Goal: Information Seeking & Learning: Learn about a topic

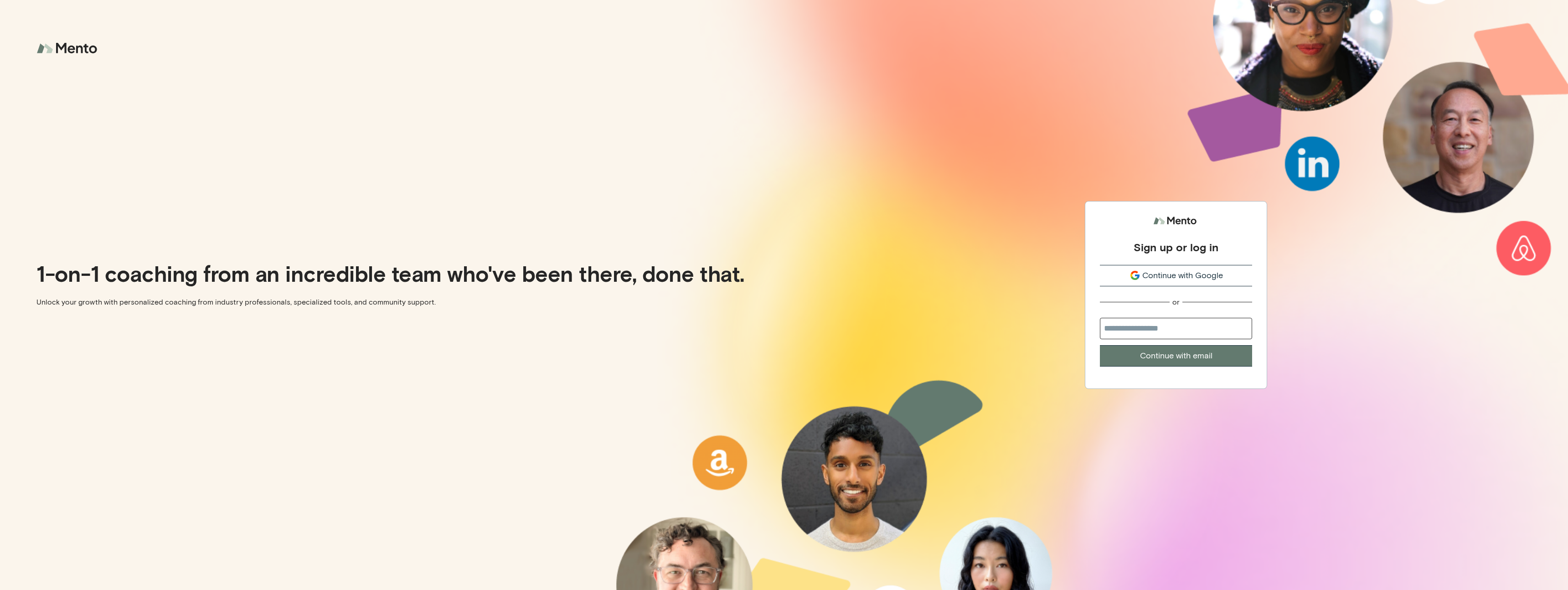
click at [1199, 283] on button "Continue with Google" at bounding box center [1176, 275] width 152 height 21
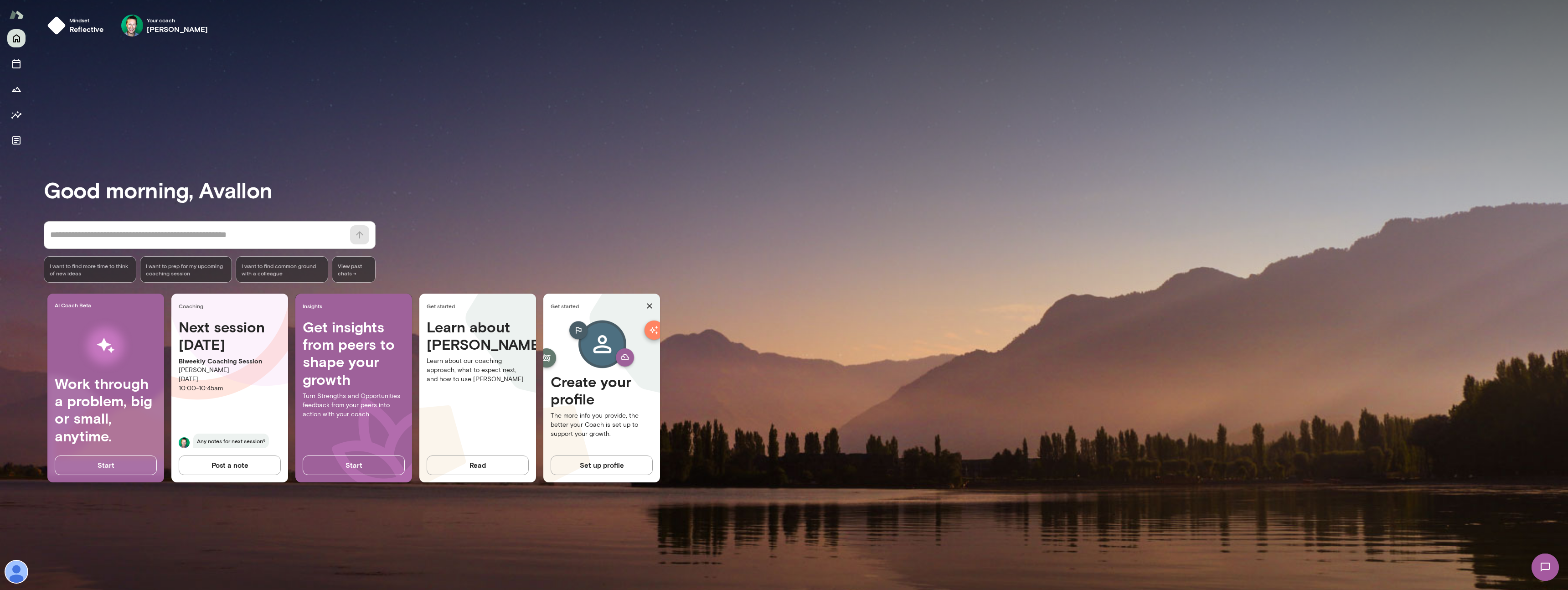
click at [19, 564] on img at bounding box center [16, 572] width 22 height 22
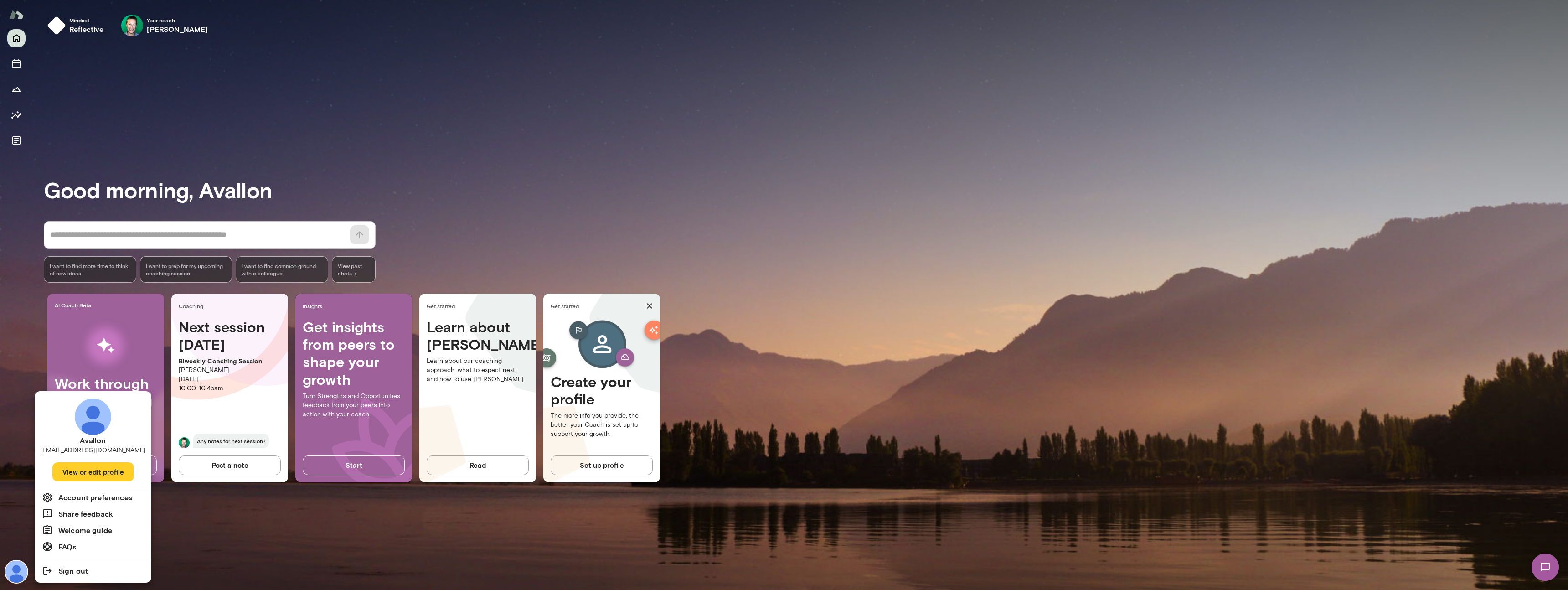
click at [100, 494] on h6 "Account preferences" at bounding box center [95, 497] width 74 height 11
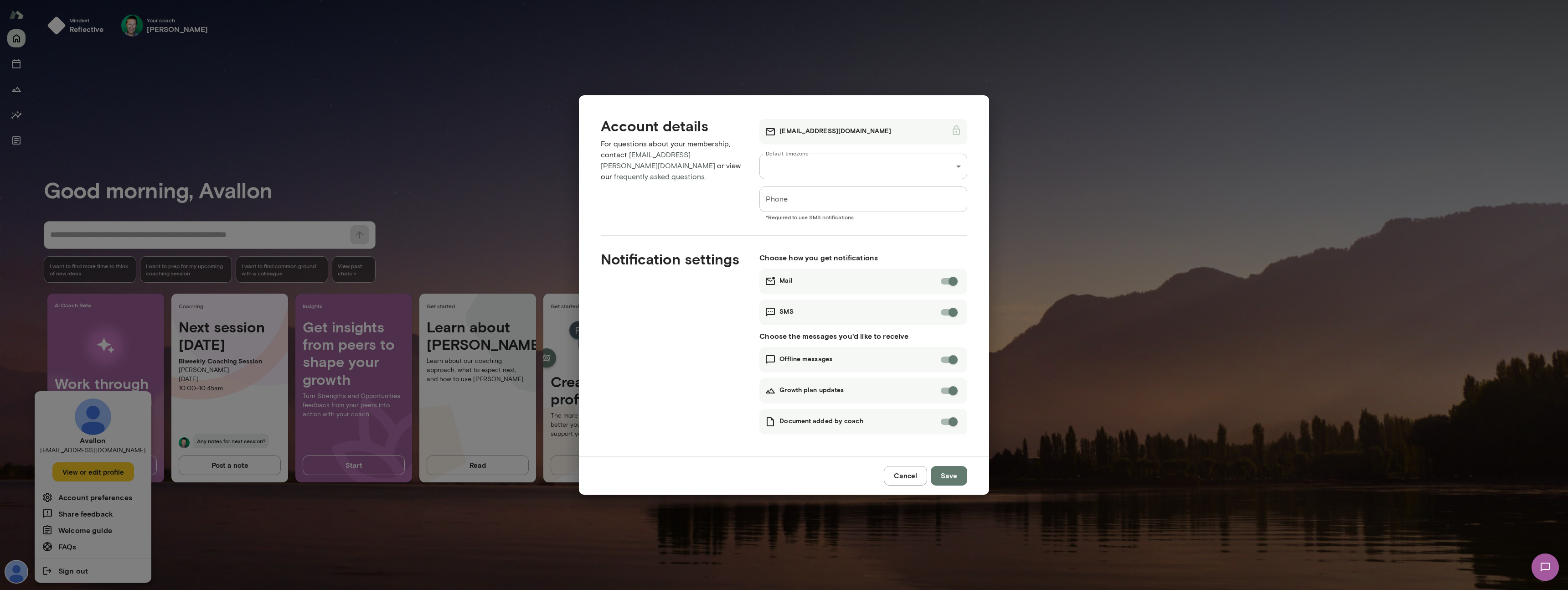
click at [747, 74] on div "**********" at bounding box center [784, 295] width 1568 height 590
click at [897, 479] on button "Cancel" at bounding box center [905, 475] width 43 height 19
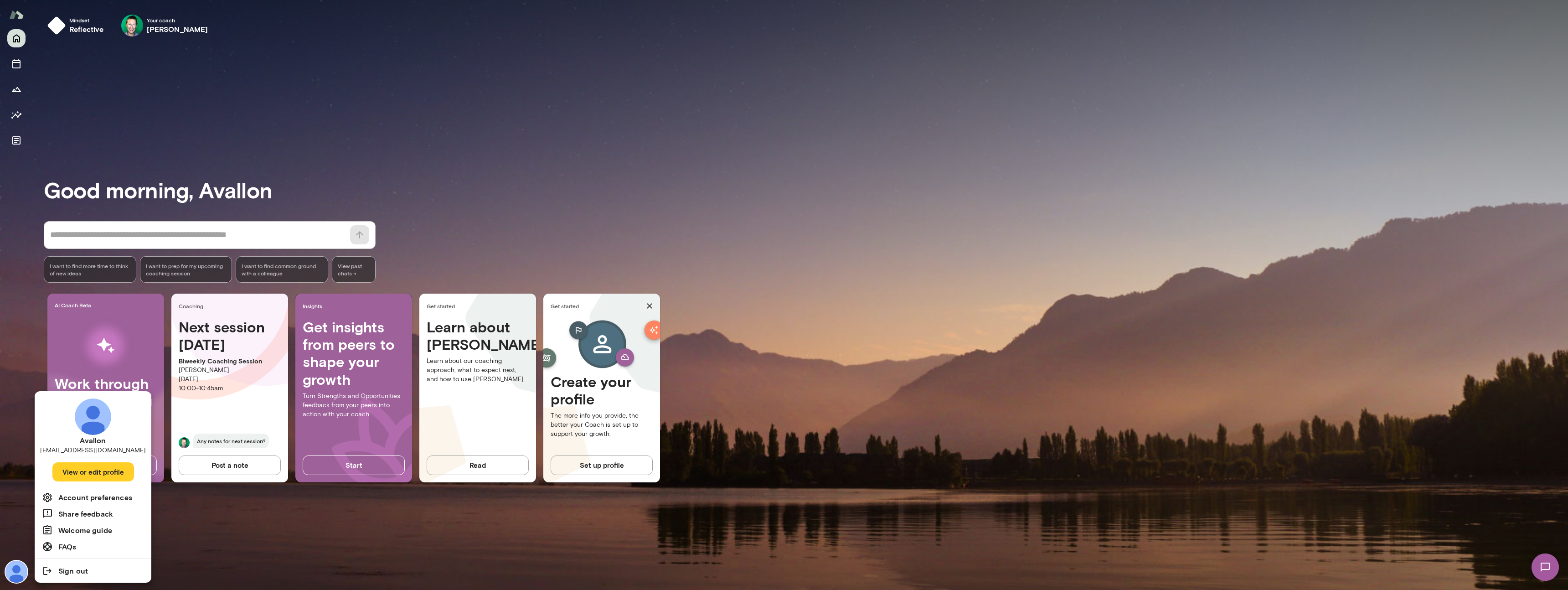
click at [112, 475] on button "View or edit profile" at bounding box center [93, 471] width 82 height 19
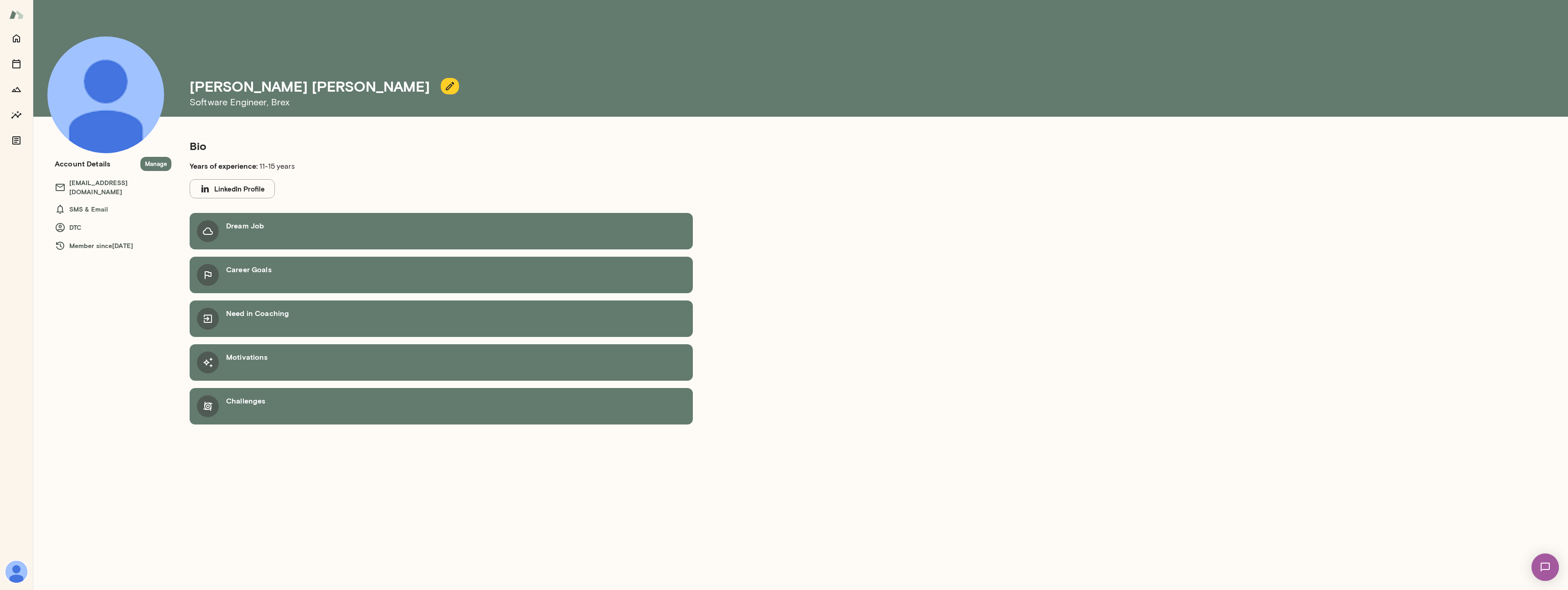
click at [19, 18] on img at bounding box center [16, 15] width 15 height 17
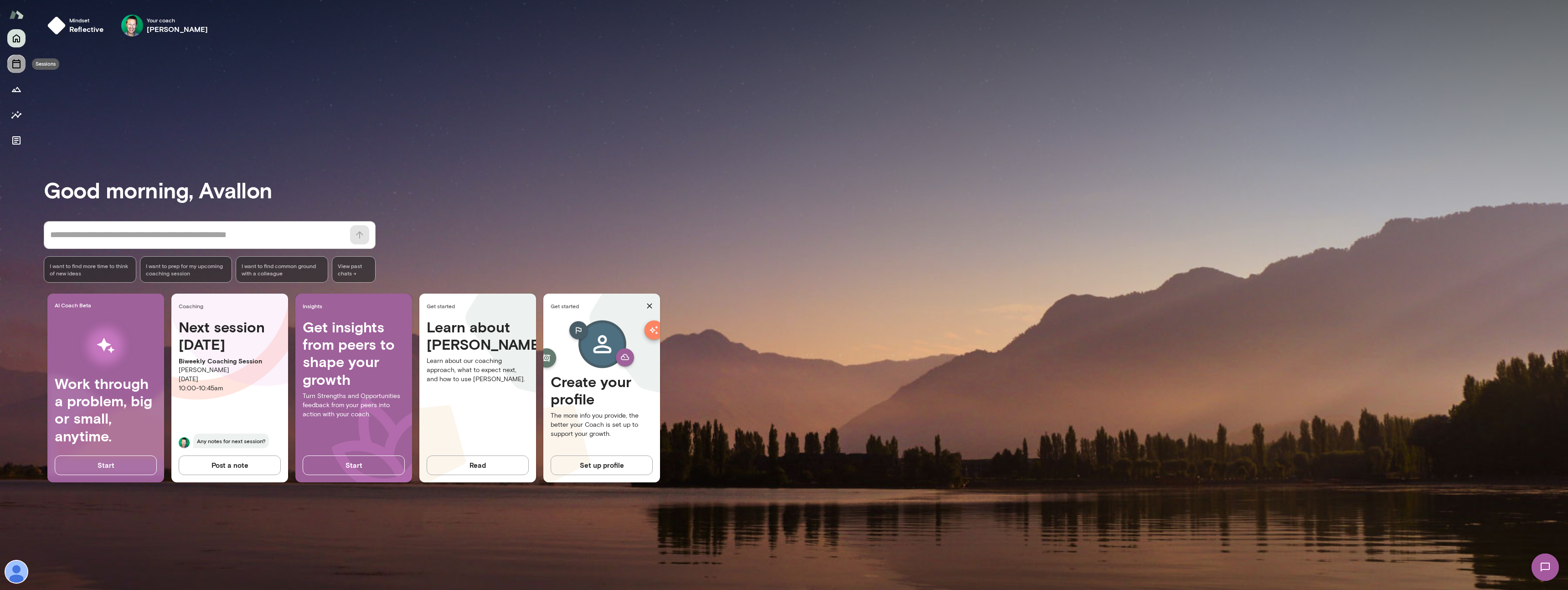
click at [18, 64] on icon "Sessions" at bounding box center [16, 64] width 11 height 11
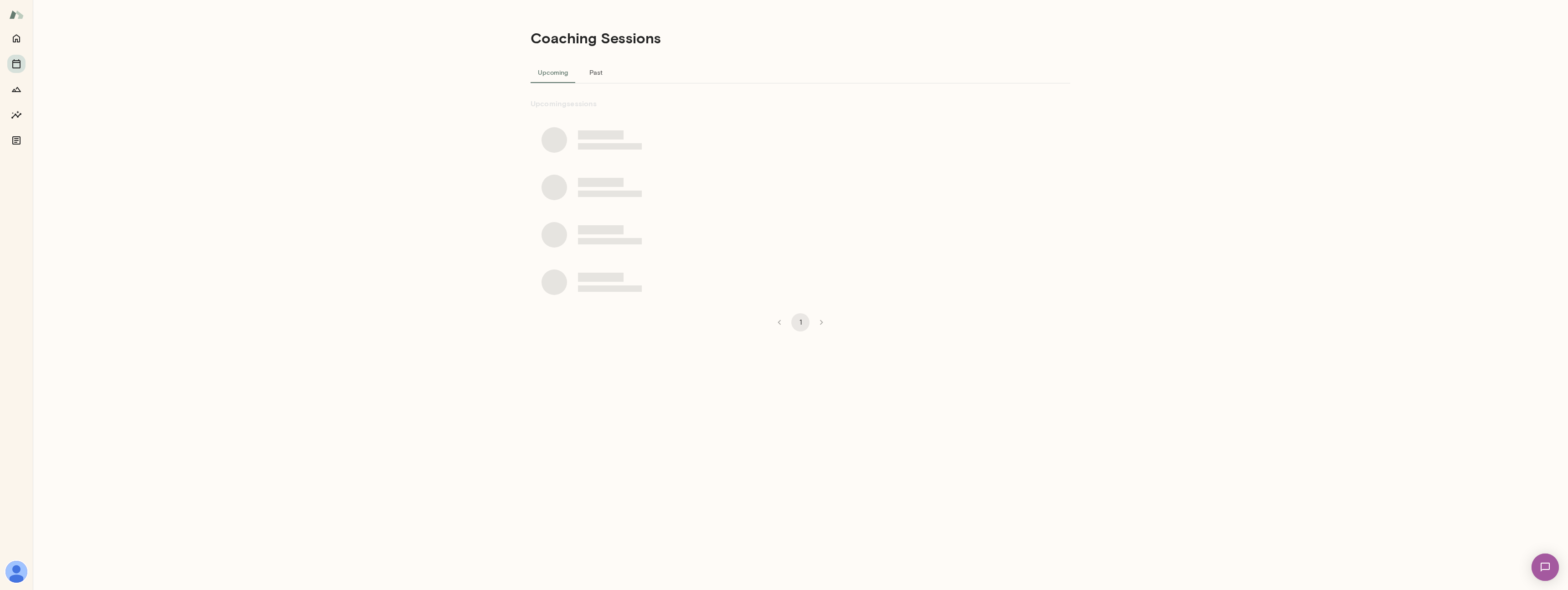
click at [23, 5] on div at bounding box center [16, 15] width 33 height 29
click at [17, 19] on img at bounding box center [16, 15] width 15 height 17
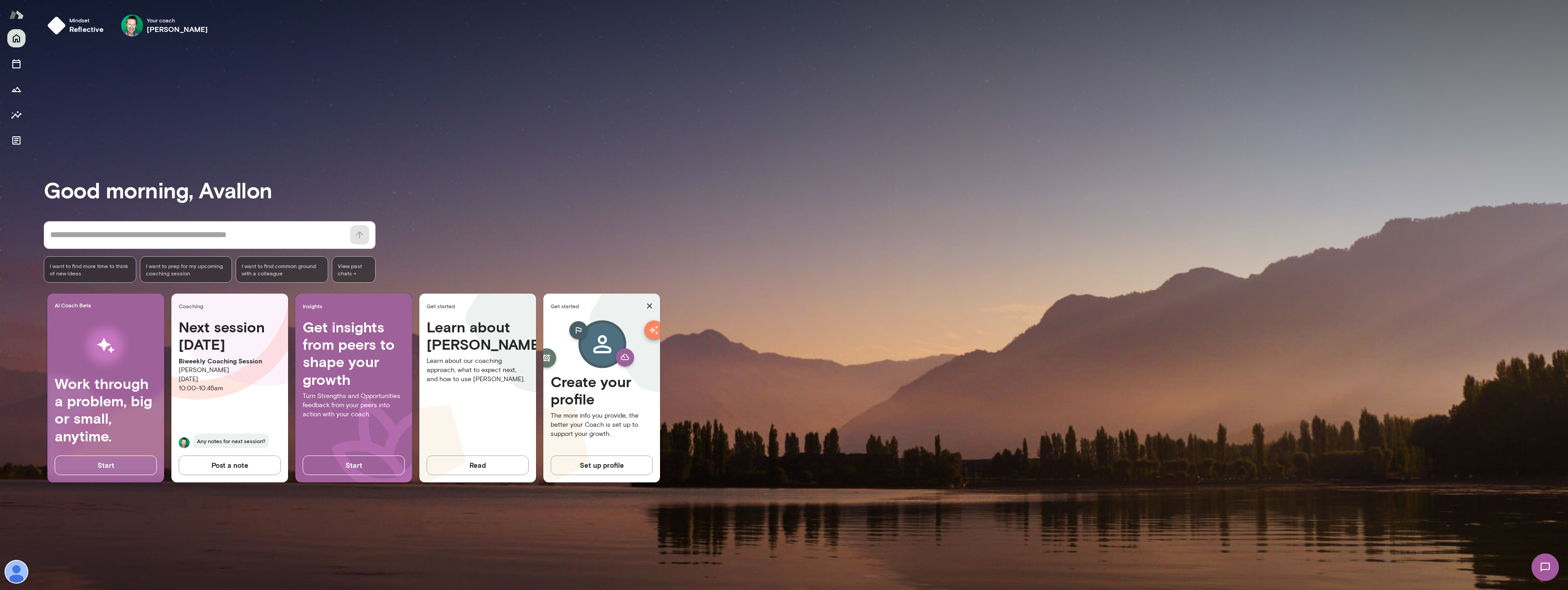
click at [15, 577] on img at bounding box center [16, 572] width 22 height 22
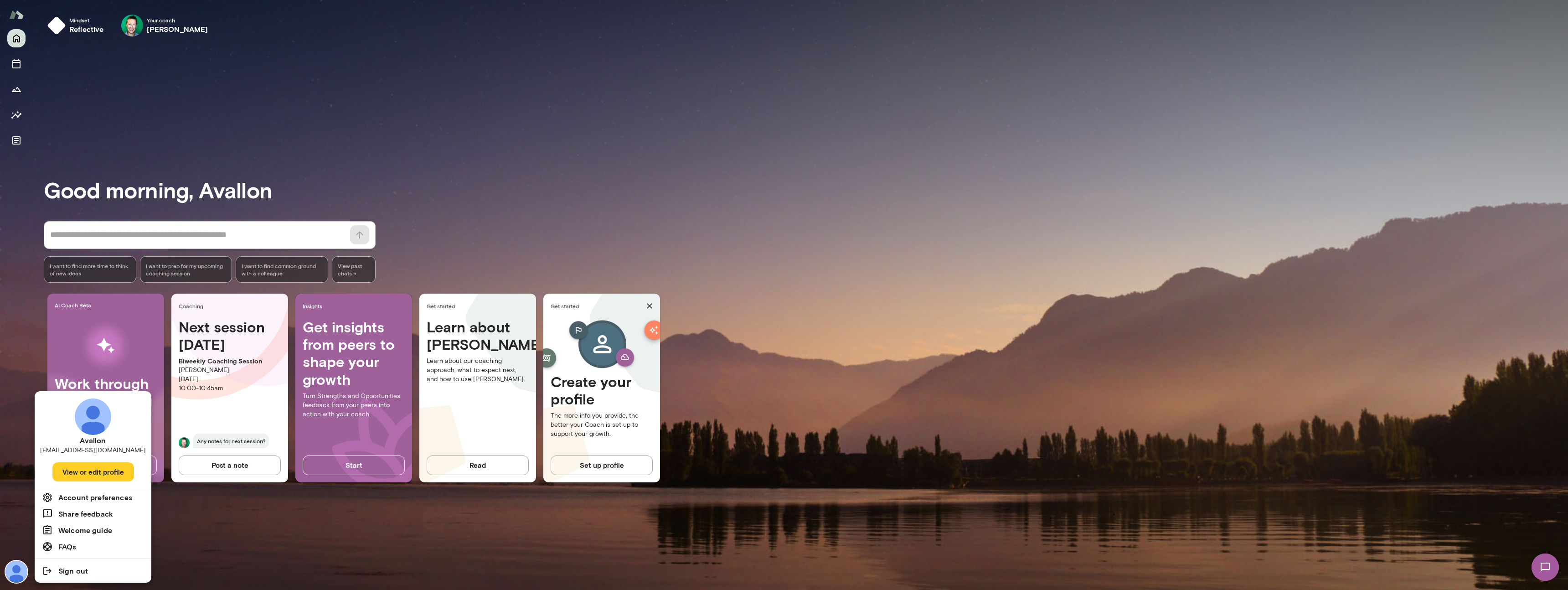
click at [88, 552] on li "FAQs" at bounding box center [93, 546] width 117 height 16
